Goal: Transaction & Acquisition: Purchase product/service

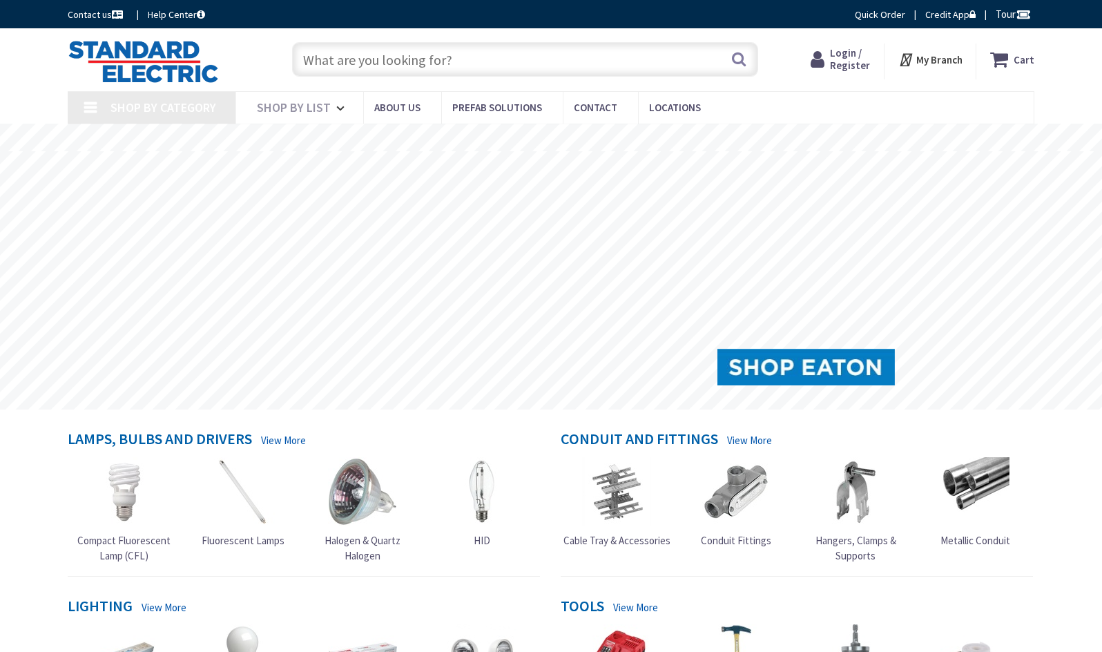
type input "[DEMOGRAPHIC_DATA][GEOGRAPHIC_DATA], [GEOGRAPHIC_DATA]"
click at [337, 60] on input "text" at bounding box center [525, 59] width 466 height 35
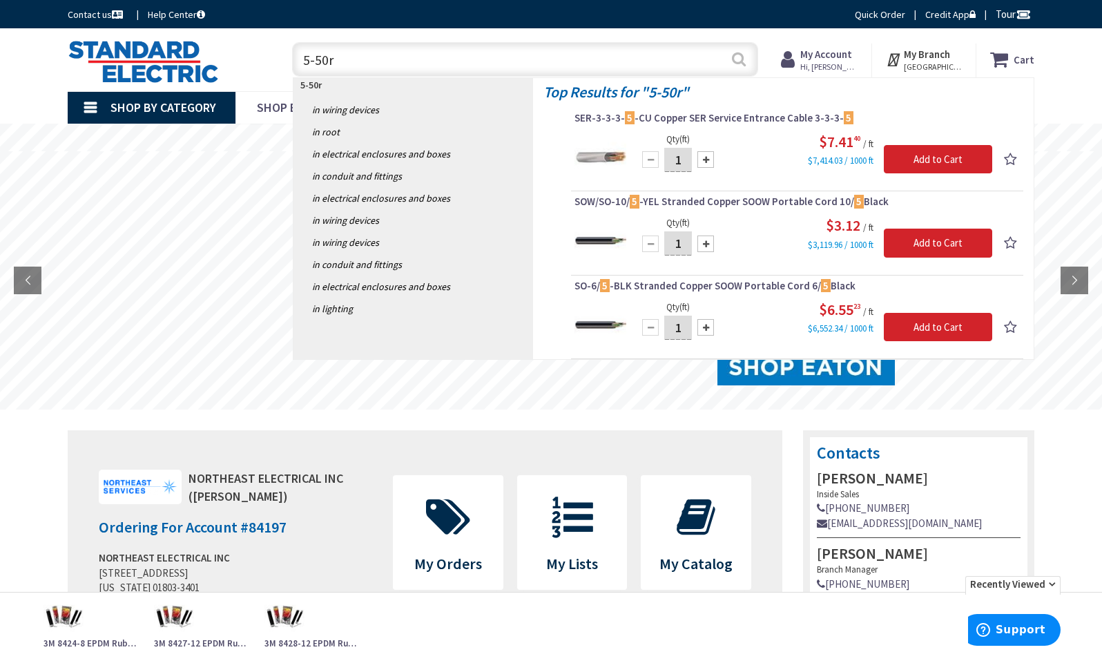
type input "5-50r"
click at [738, 58] on button "Search" at bounding box center [739, 59] width 18 height 31
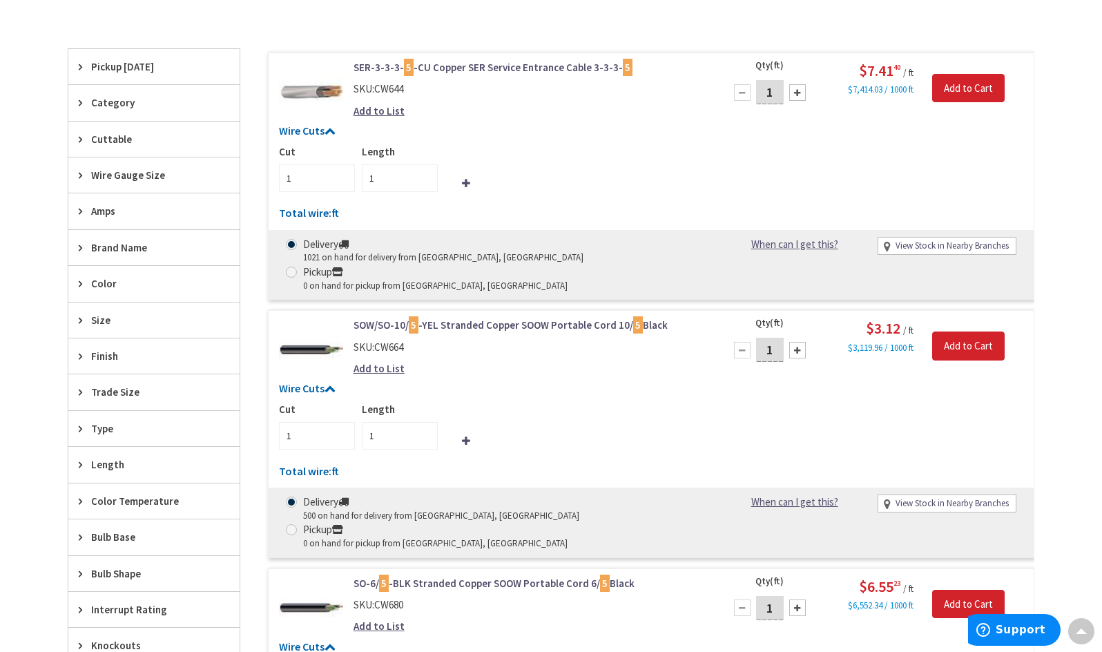
click at [82, 246] on icon at bounding box center [84, 247] width 10 height 10
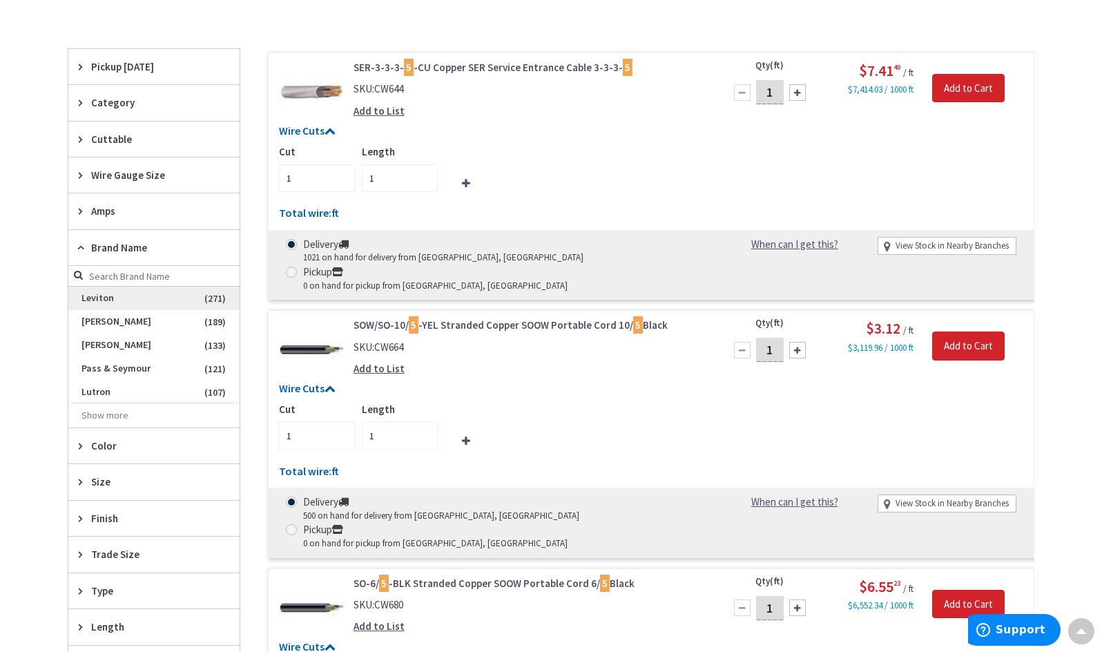
click at [98, 298] on span "Leviton" at bounding box center [153, 298] width 171 height 23
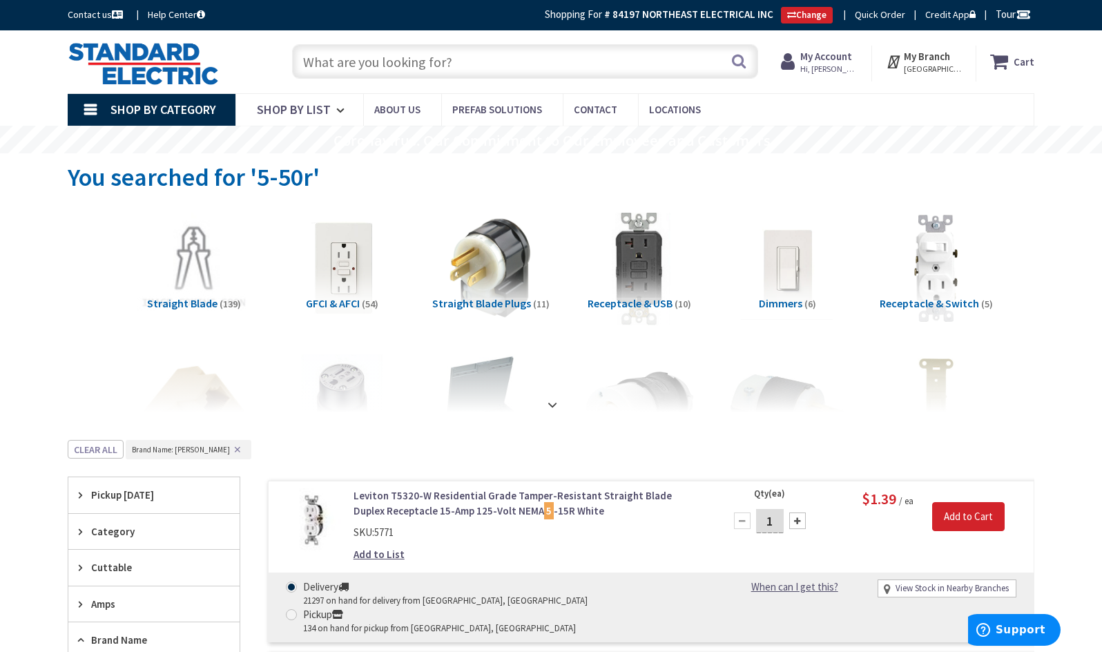
click at [339, 70] on input "text" at bounding box center [525, 61] width 466 height 35
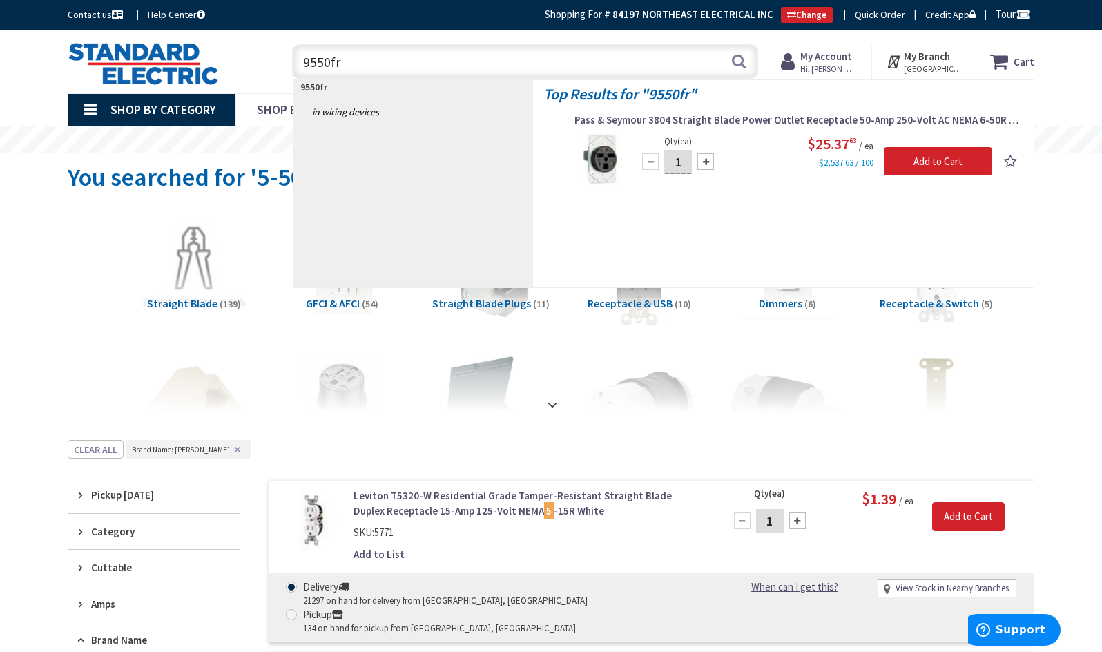
type input "9550fr"
click at [763, 151] on div "$25.37 63 / ea $2,537.63 / 100" at bounding box center [815, 151] width 356 height 37
click at [749, 121] on span "Pass & Seymour 3804 Straight Blade Power Outlet Receptacle 50-Amp 250-Volt AC N…" at bounding box center [798, 120] width 446 height 14
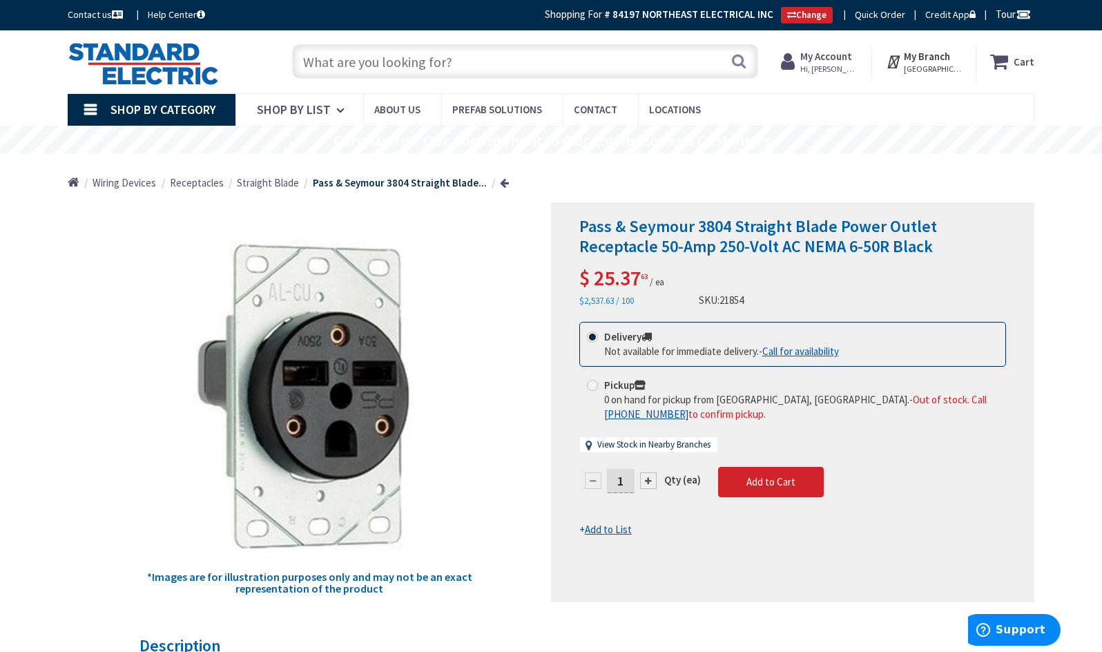
click at [318, 68] on input "text" at bounding box center [525, 61] width 466 height 35
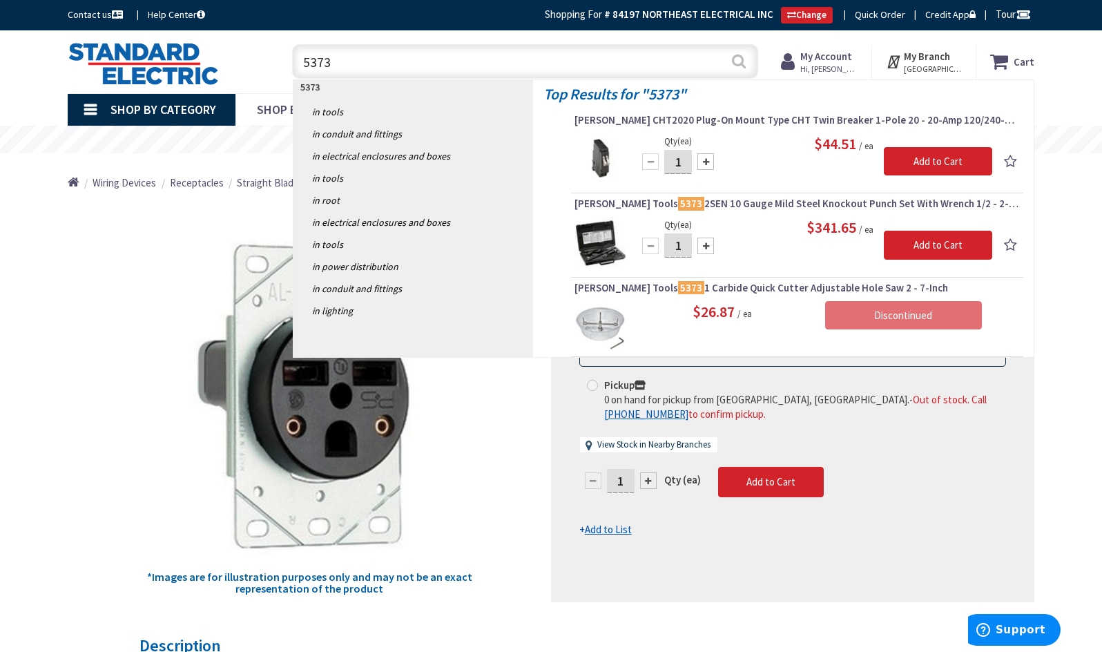
type input "5373"
click at [736, 61] on button "Search" at bounding box center [739, 61] width 18 height 31
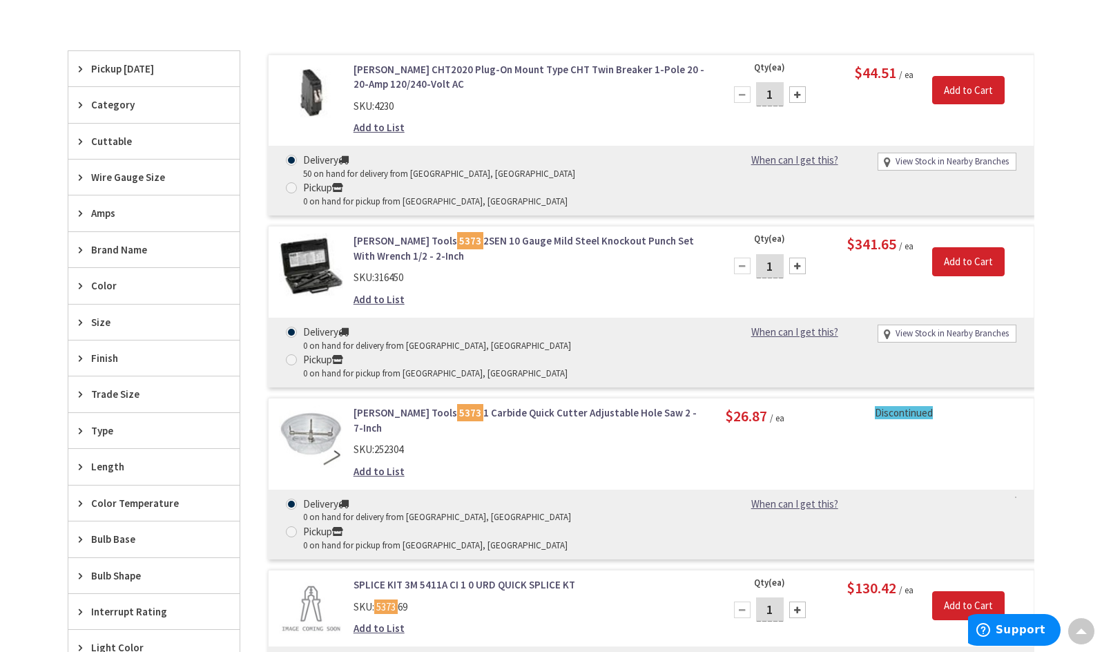
scroll to position [417, 0]
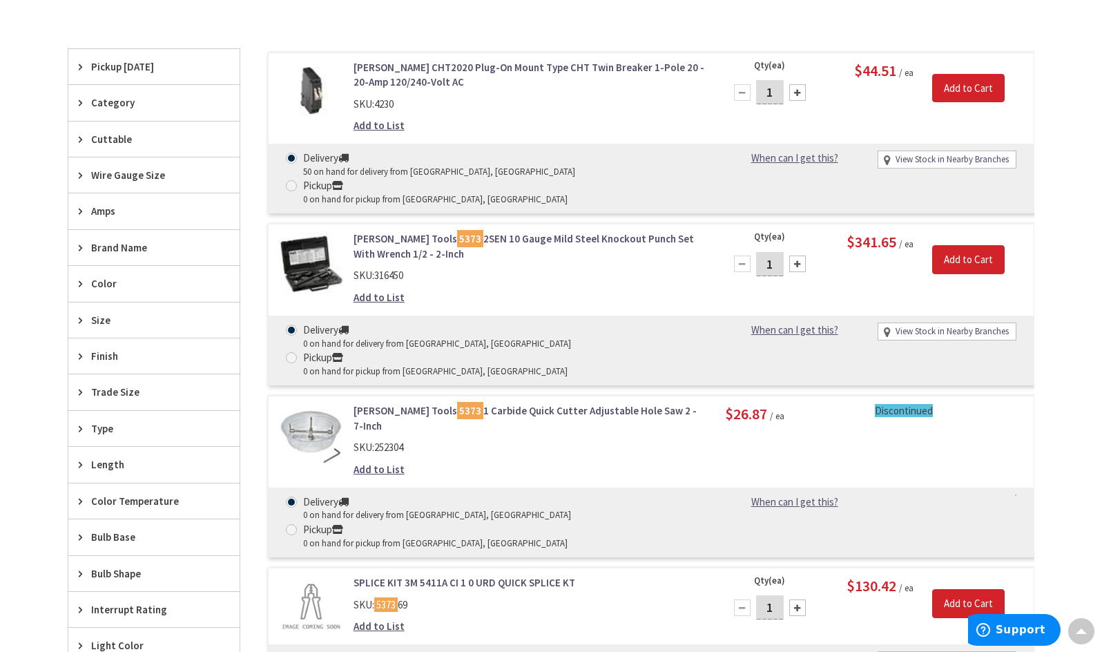
click at [82, 247] on icon at bounding box center [84, 247] width 10 height 10
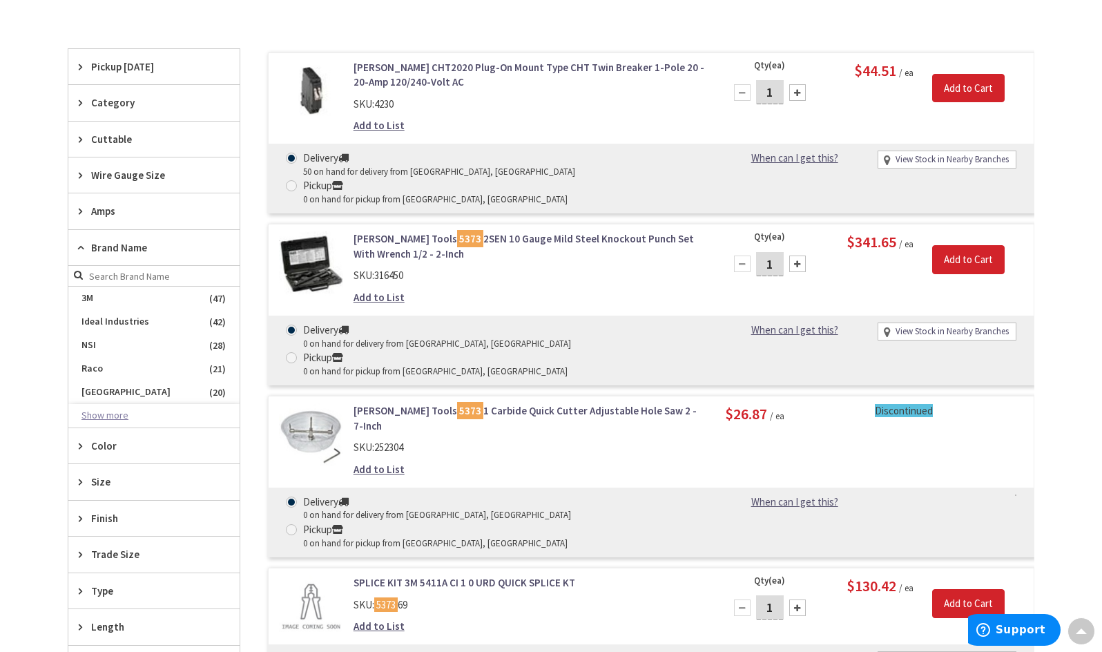
click at [93, 409] on button "Show more" at bounding box center [153, 415] width 171 height 23
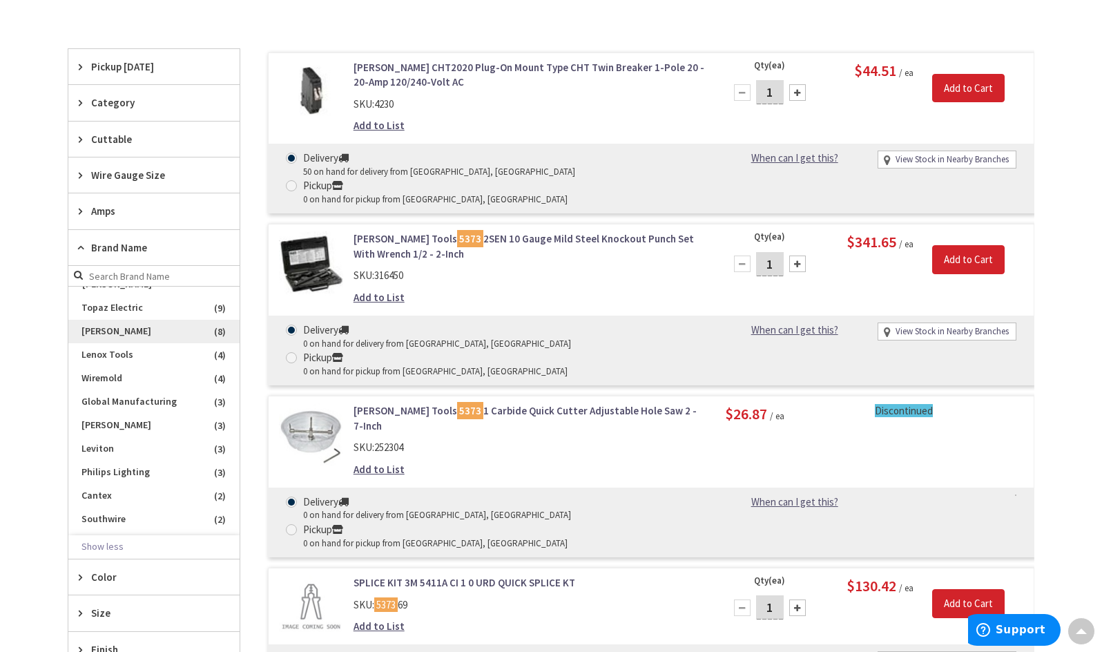
scroll to position [276, 0]
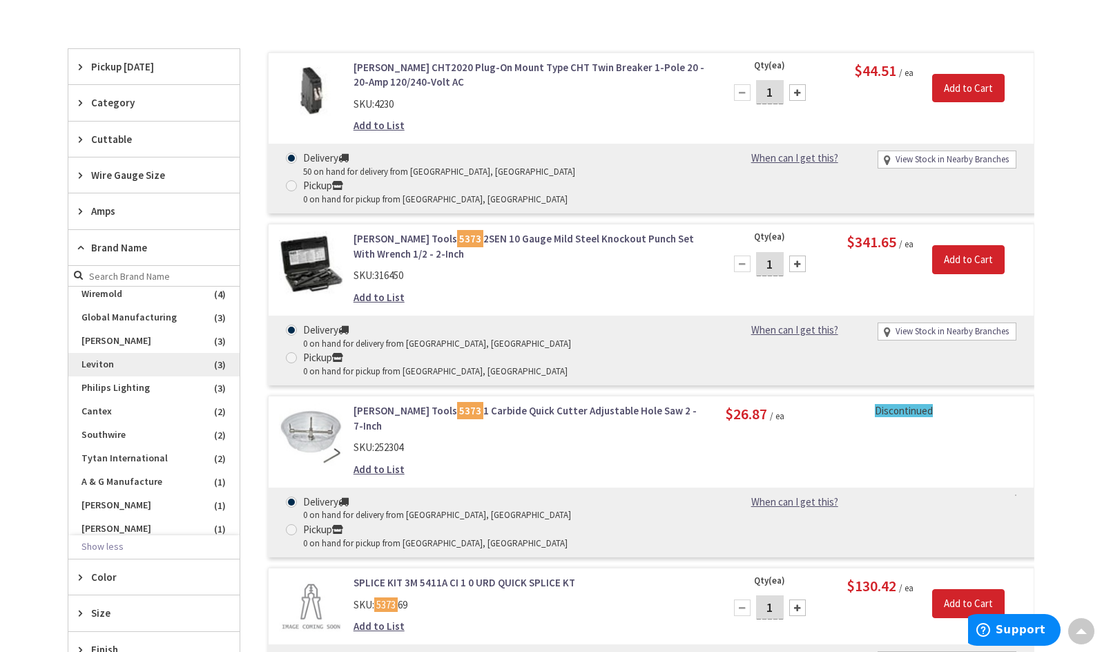
click at [90, 353] on span "Leviton" at bounding box center [153, 364] width 171 height 23
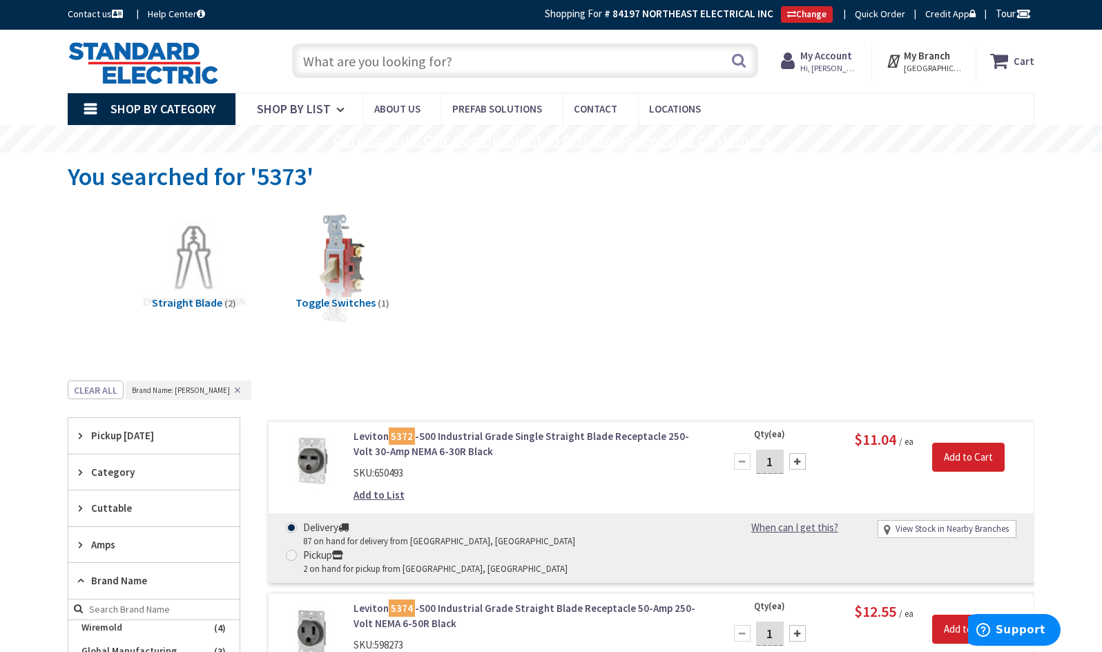
scroll to position [0, 0]
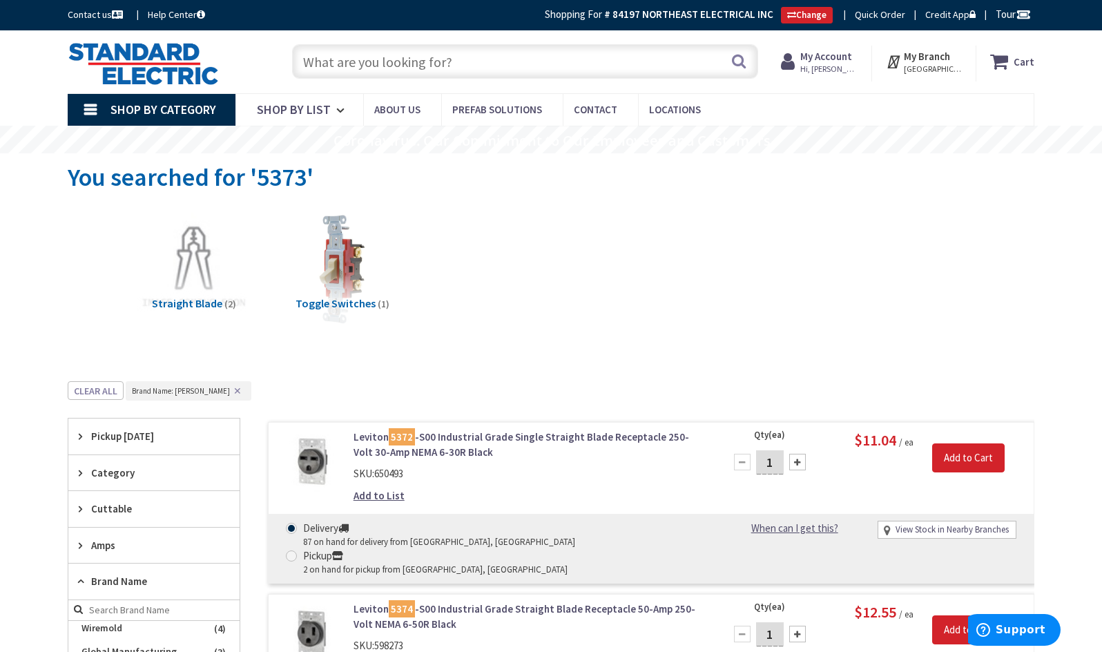
click at [335, 62] on input "text" at bounding box center [525, 61] width 466 height 35
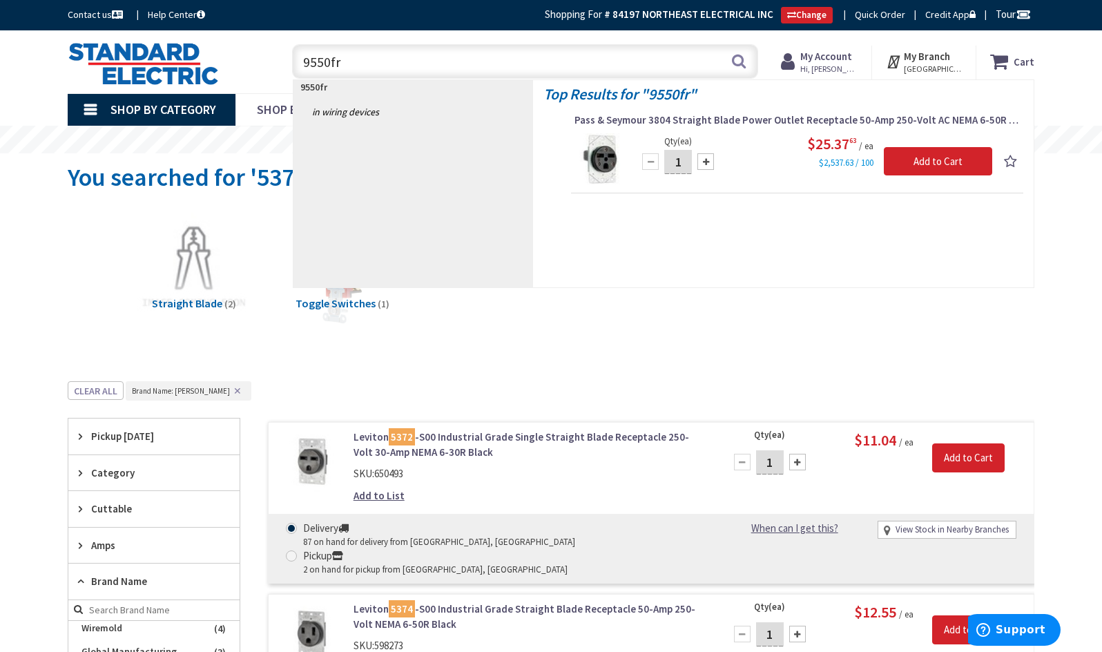
drag, startPoint x: 348, startPoint y: 64, endPoint x: 300, endPoint y: 64, distance: 47.7
click at [300, 64] on input "9550fr" at bounding box center [525, 61] width 466 height 35
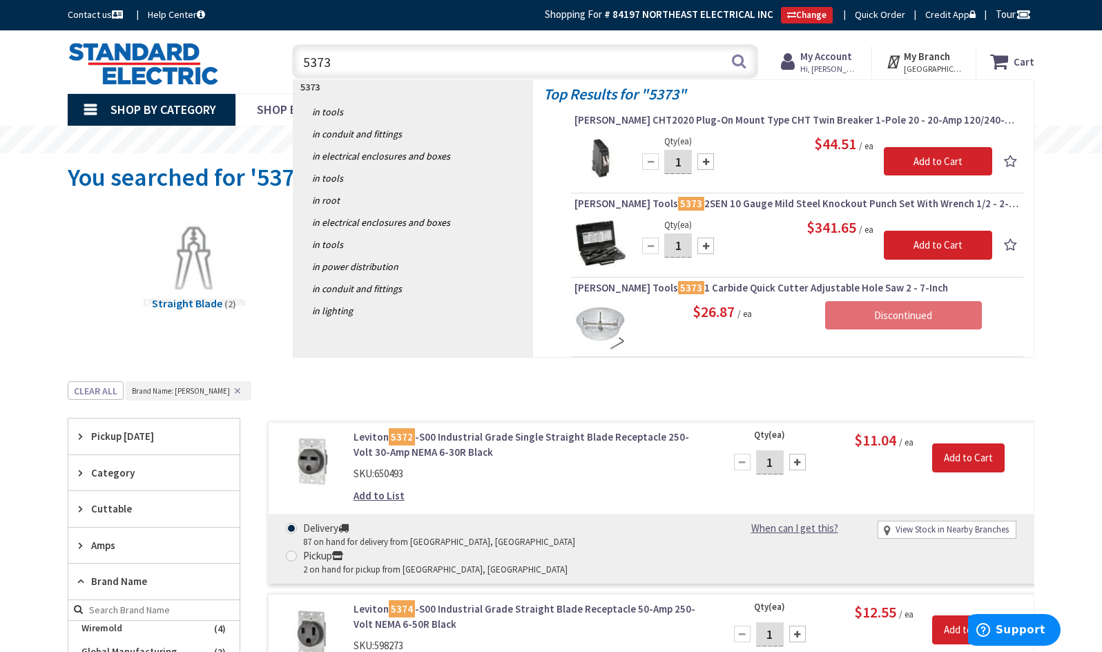
drag, startPoint x: 335, startPoint y: 61, endPoint x: 301, endPoint y: 65, distance: 34.1
click at [301, 65] on input "5373" at bounding box center [525, 61] width 466 height 35
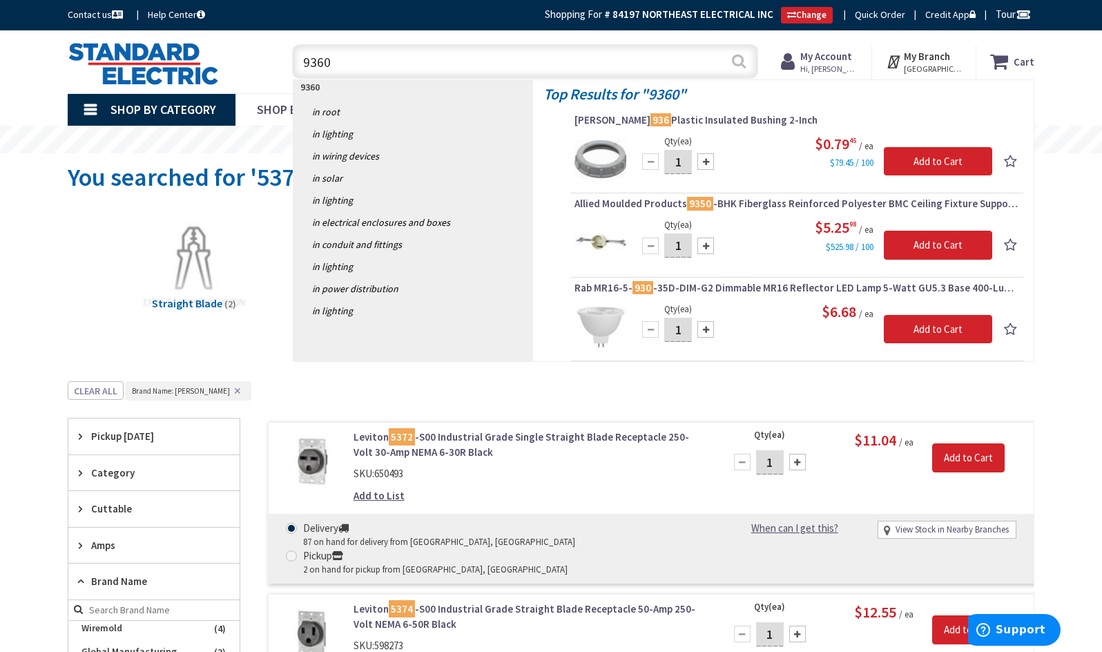
type input "9360"
click at [738, 62] on button "Search" at bounding box center [739, 61] width 18 height 31
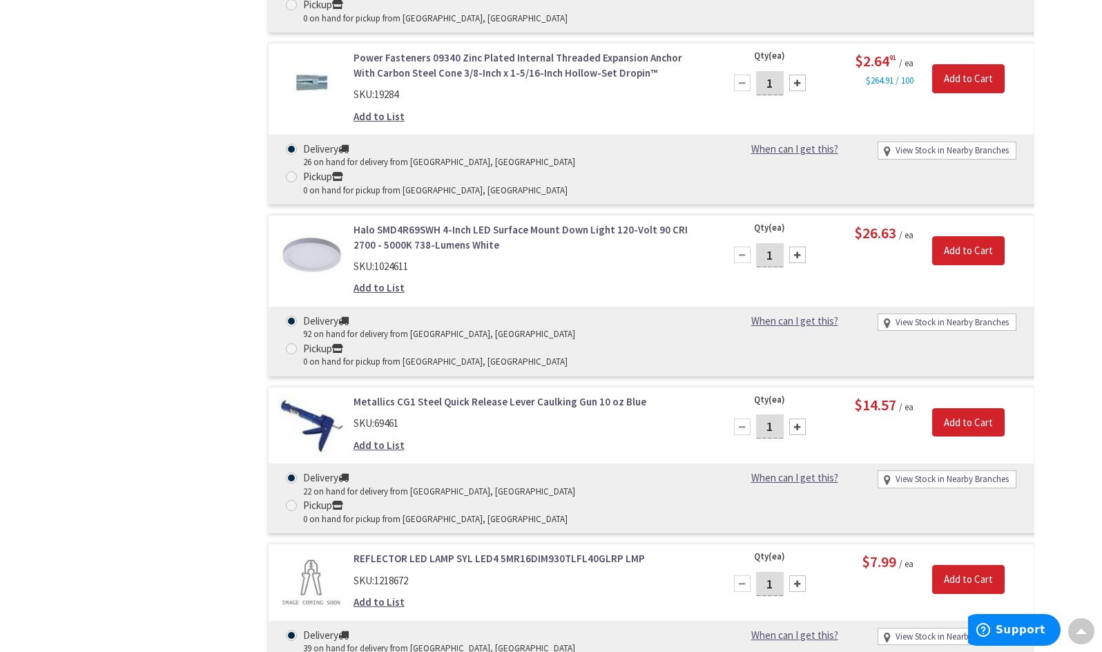
scroll to position [3870, 0]
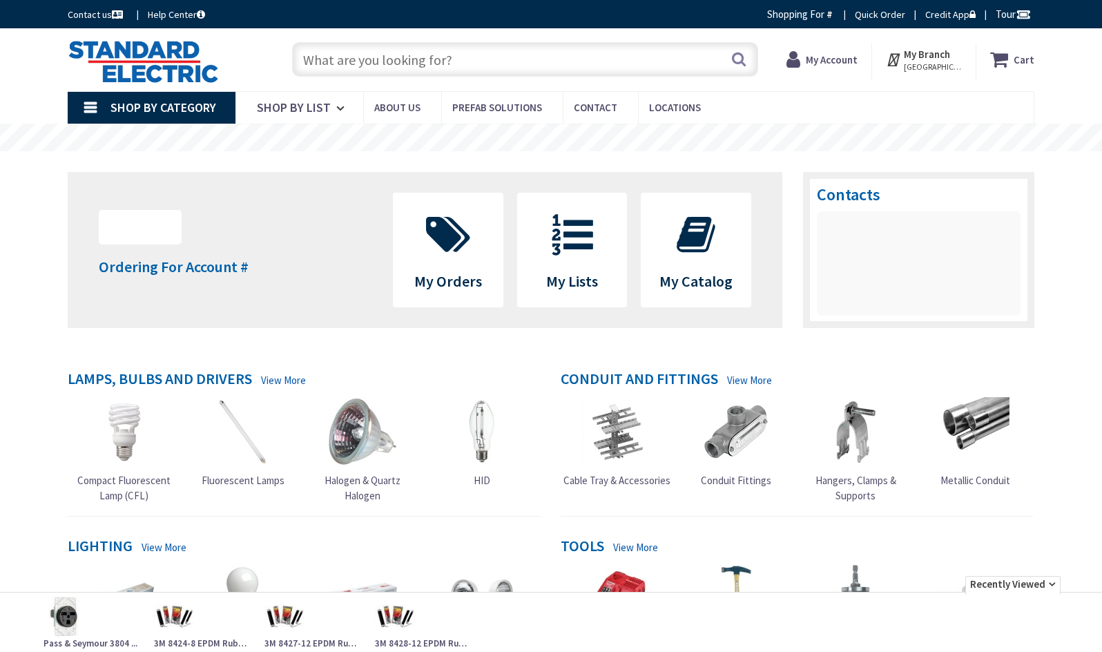
click at [345, 56] on input "text" at bounding box center [525, 59] width 466 height 35
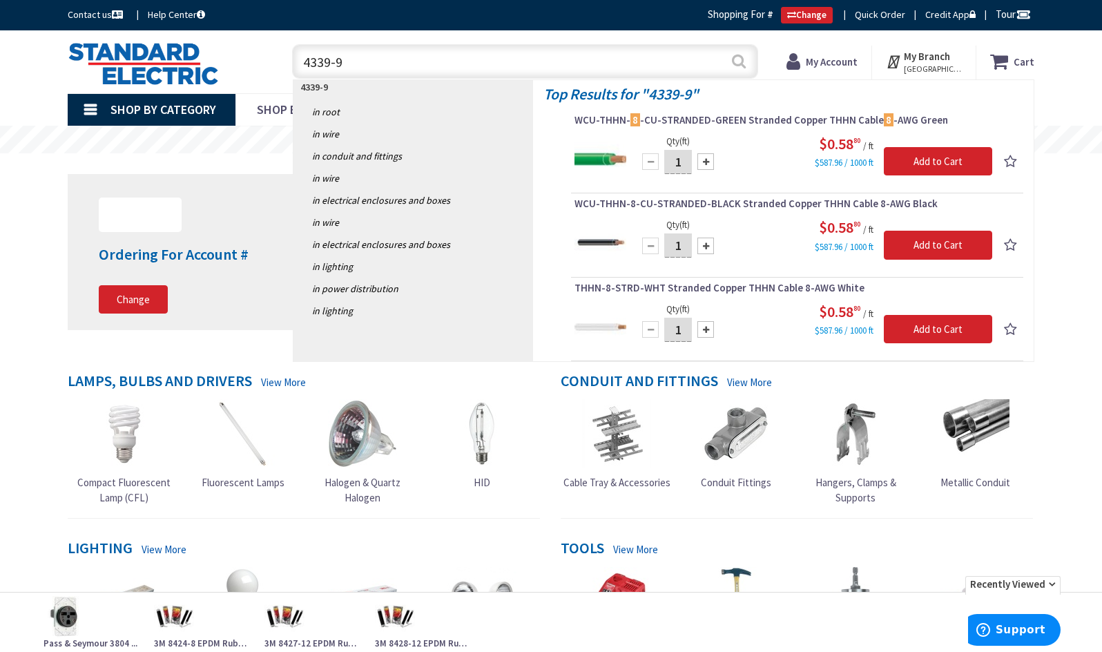
type input "4339-9"
click at [738, 64] on button "Search" at bounding box center [739, 61] width 18 height 31
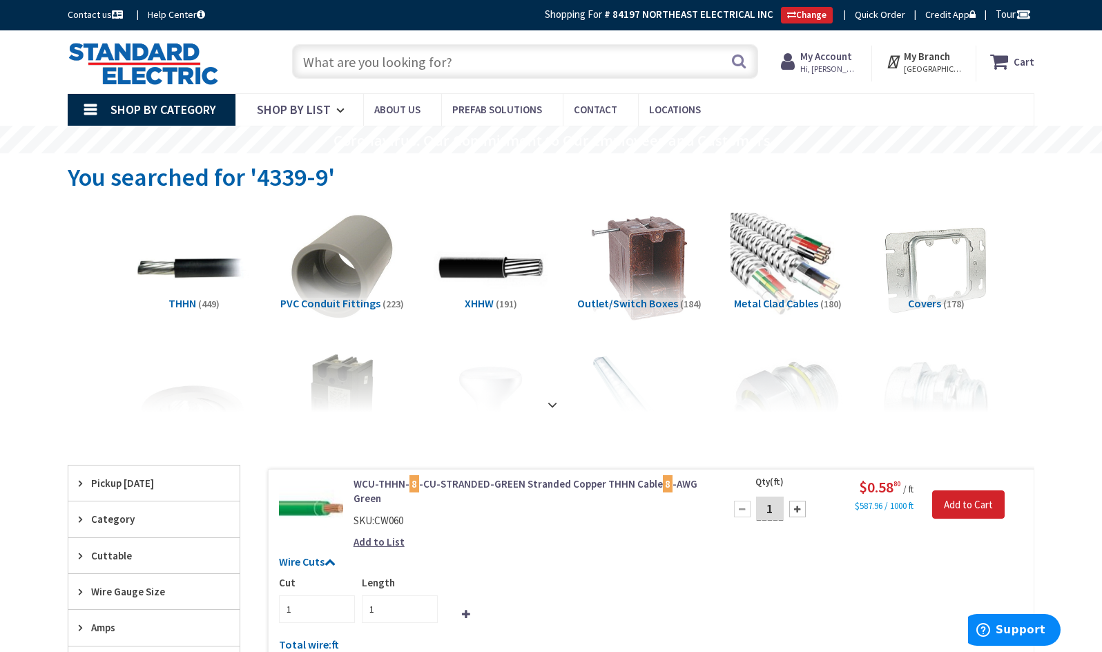
click at [349, 57] on input "text" at bounding box center [525, 61] width 466 height 35
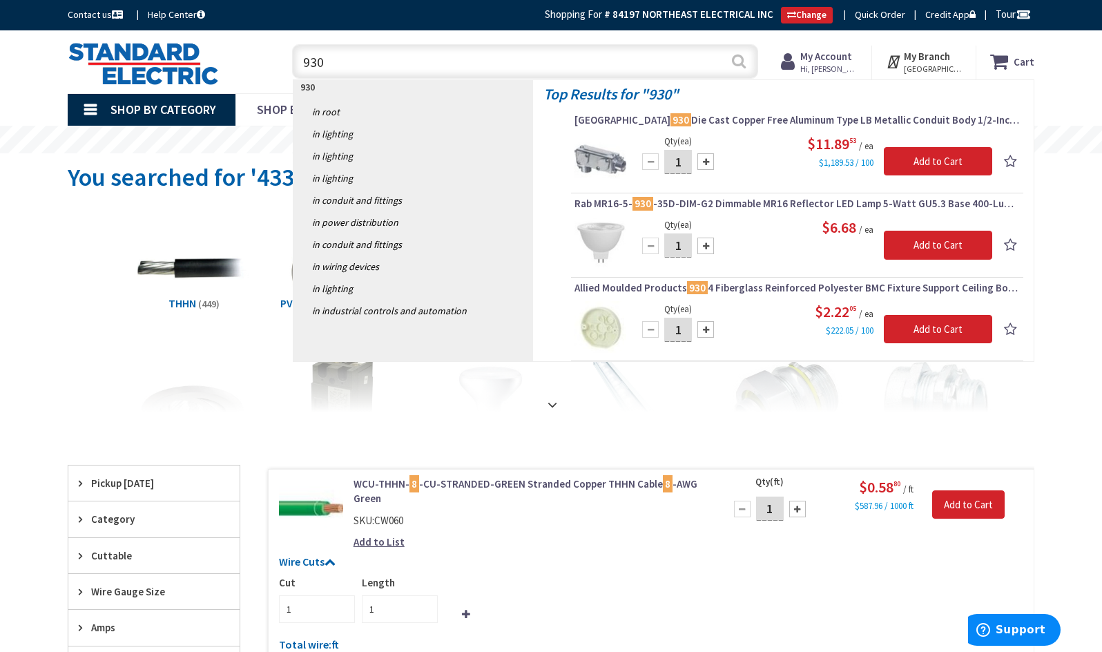
type input "930"
click at [736, 59] on button "Search" at bounding box center [739, 61] width 18 height 31
